Goal: Information Seeking & Learning: Learn about a topic

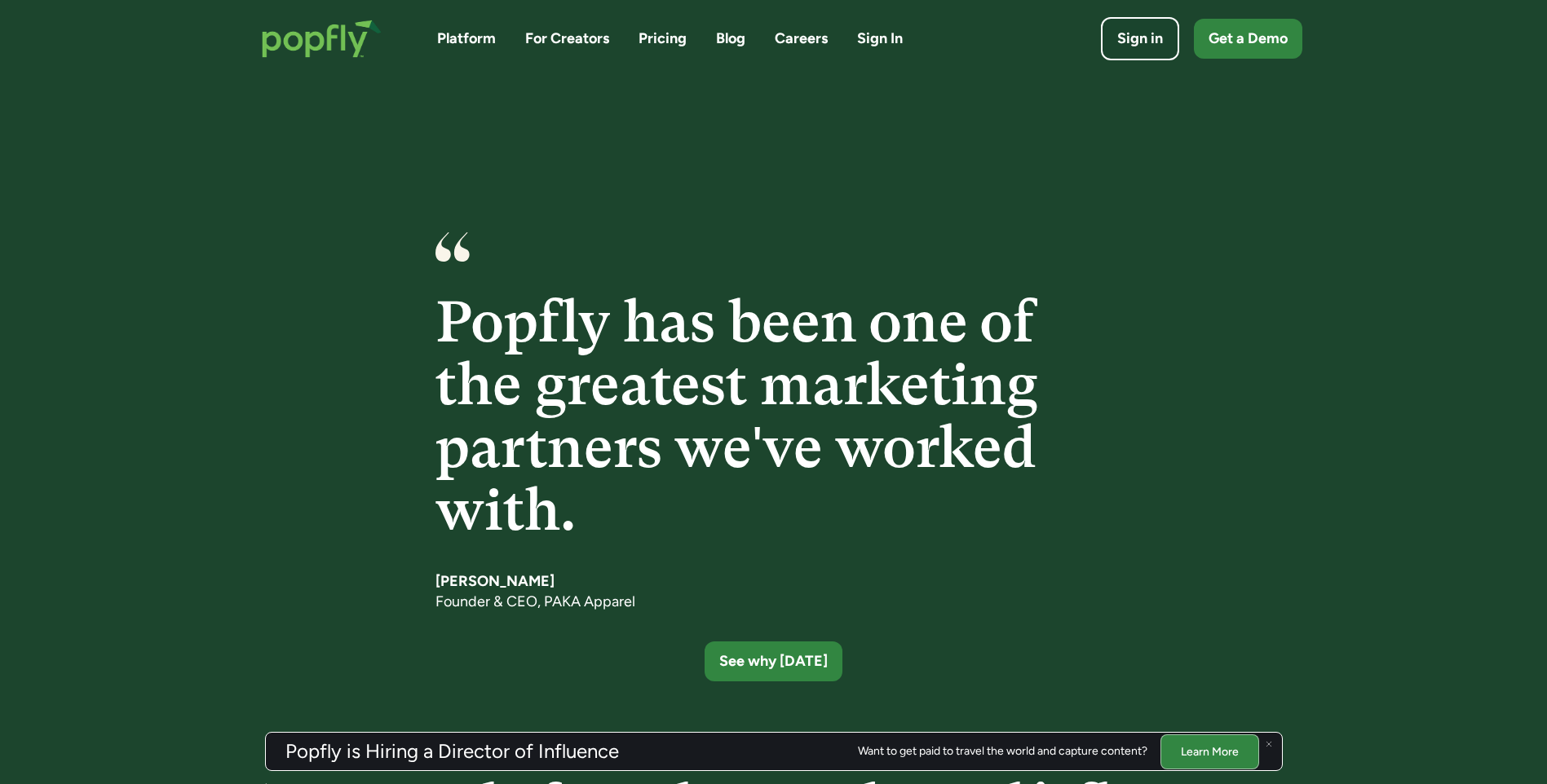
scroll to position [2260, 0]
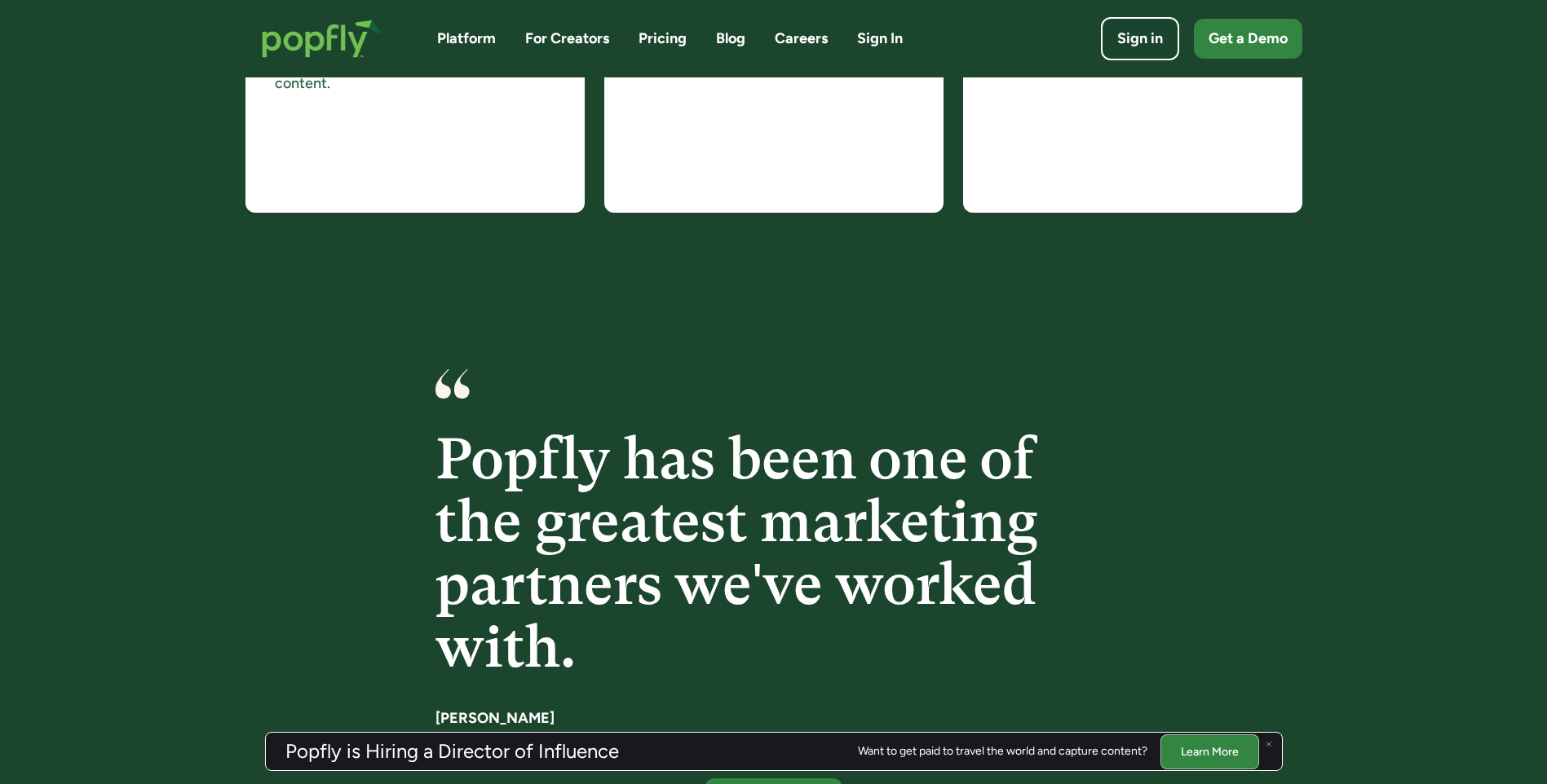
click at [735, 45] on link "Blog" at bounding box center [731, 39] width 30 height 21
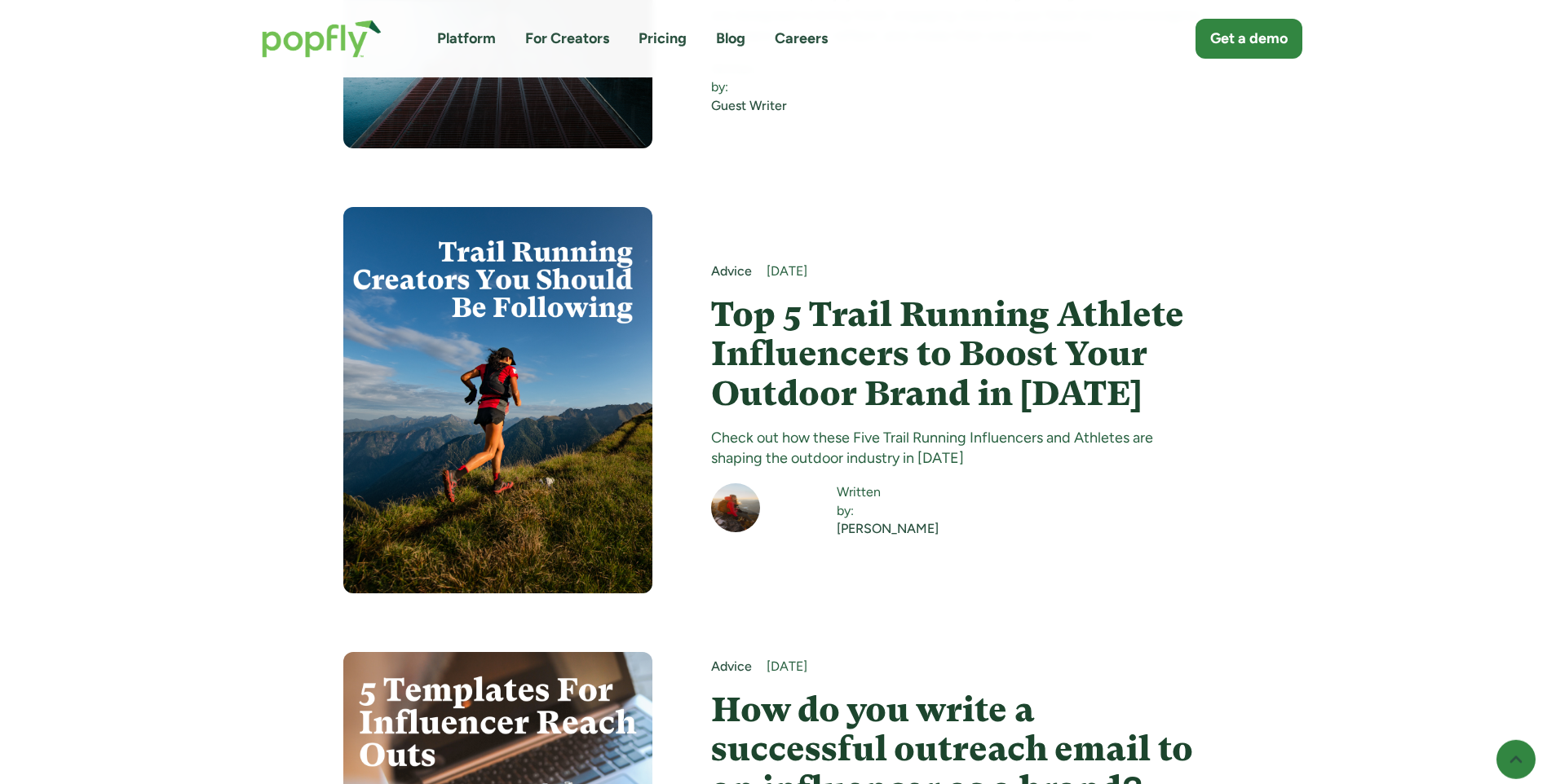
scroll to position [1738, 0]
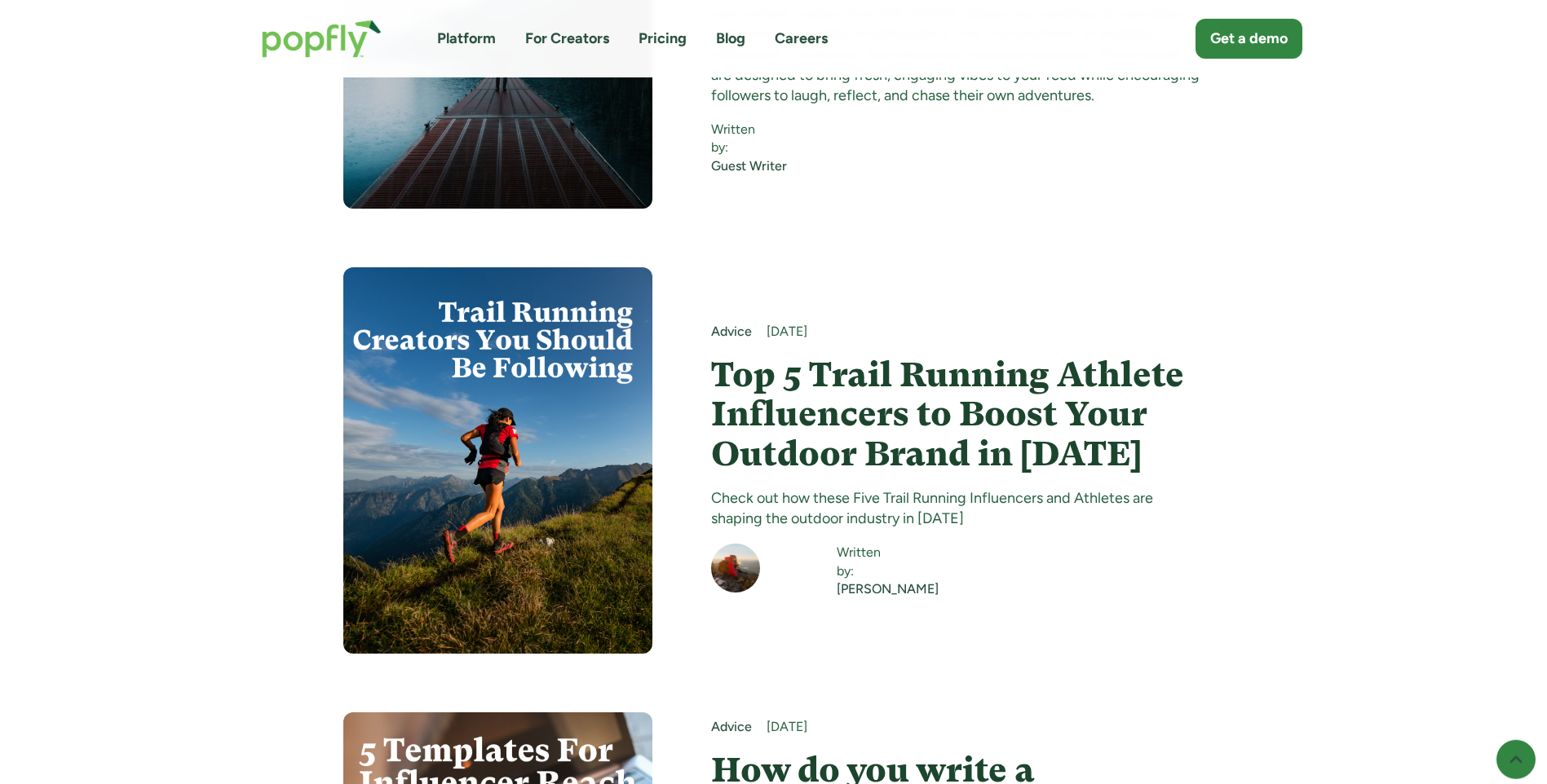
click at [1138, 324] on div "Advice August 22, 2025 Top 5 Trail Running Athlete Influencers to Boost Your Ou…" at bounding box center [957, 462] width 493 height 277
click at [1134, 357] on h4 "Top 5 Trail Running Athlete Influencers to Boost Your Outdoor Brand in [DATE]" at bounding box center [957, 416] width 493 height 119
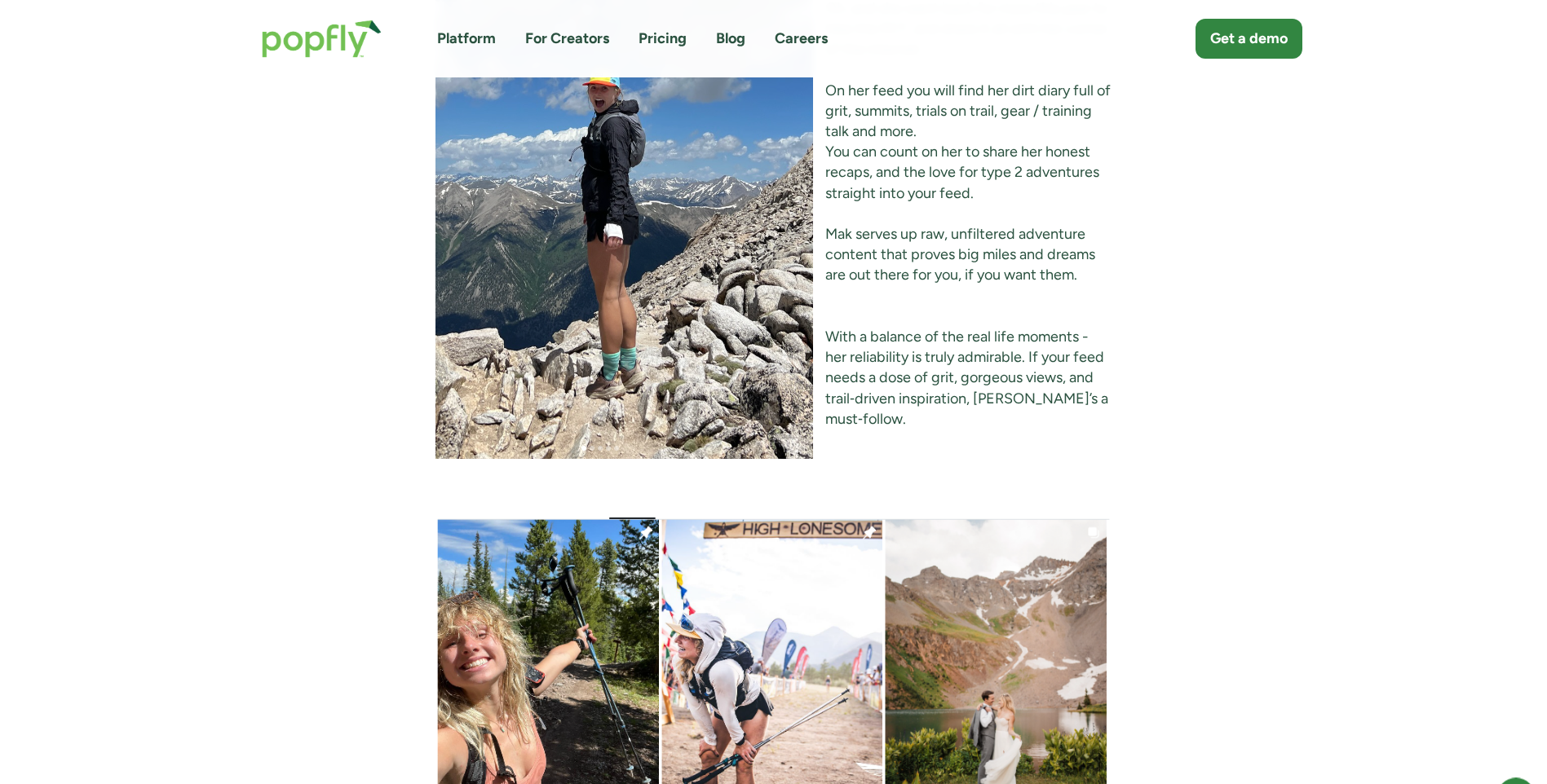
scroll to position [8043, 0]
